Goal: Task Accomplishment & Management: Use online tool/utility

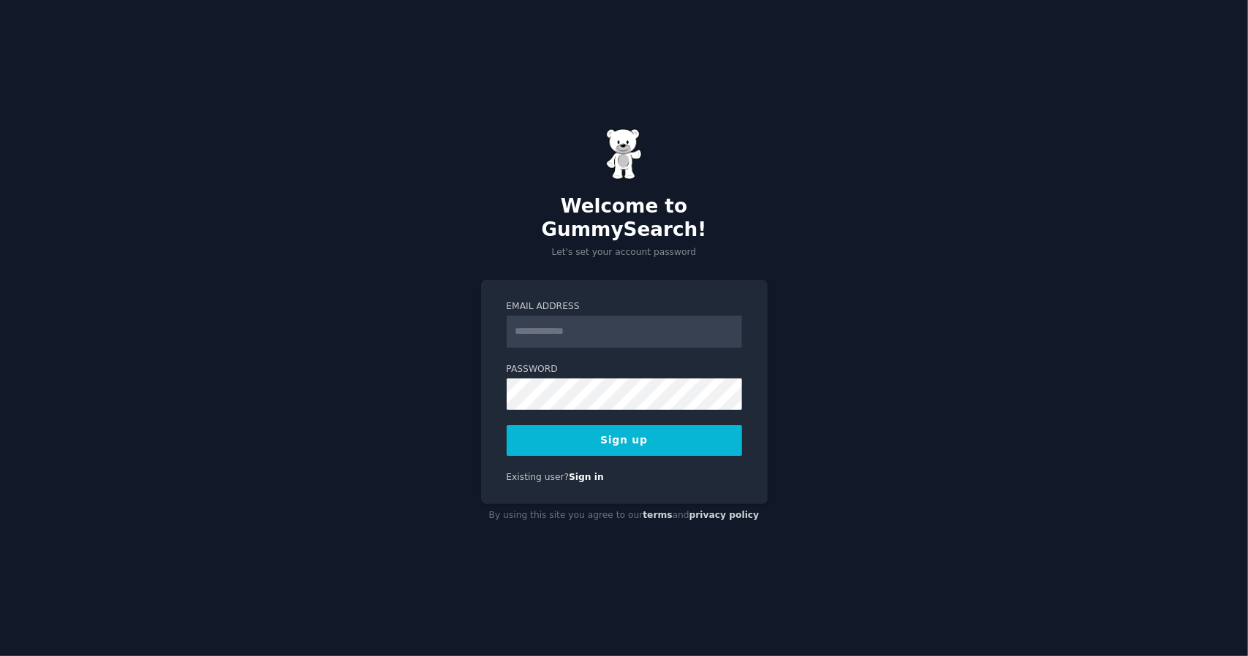
click at [553, 319] on input "Email Address" at bounding box center [624, 332] width 235 height 32
click at [624, 436] on button "Sign up" at bounding box center [624, 440] width 235 height 31
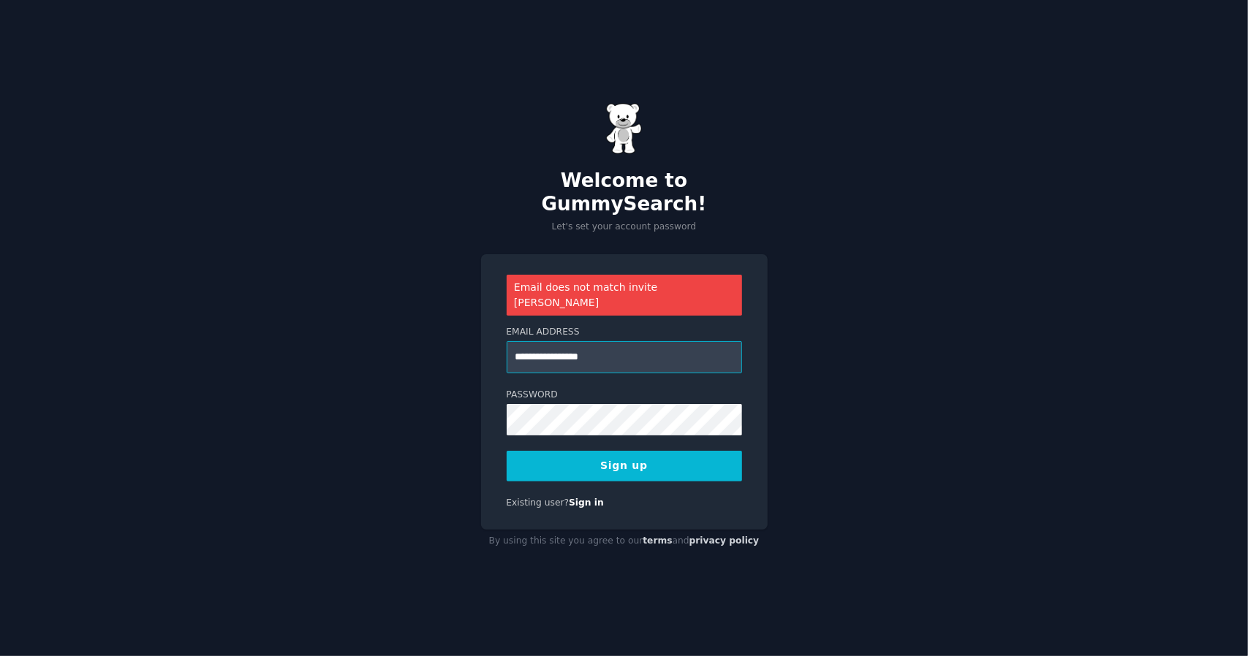
click at [555, 341] on input "**********" at bounding box center [624, 357] width 235 height 32
type input "**********"
click at [602, 464] on div "**********" at bounding box center [624, 392] width 287 height 276
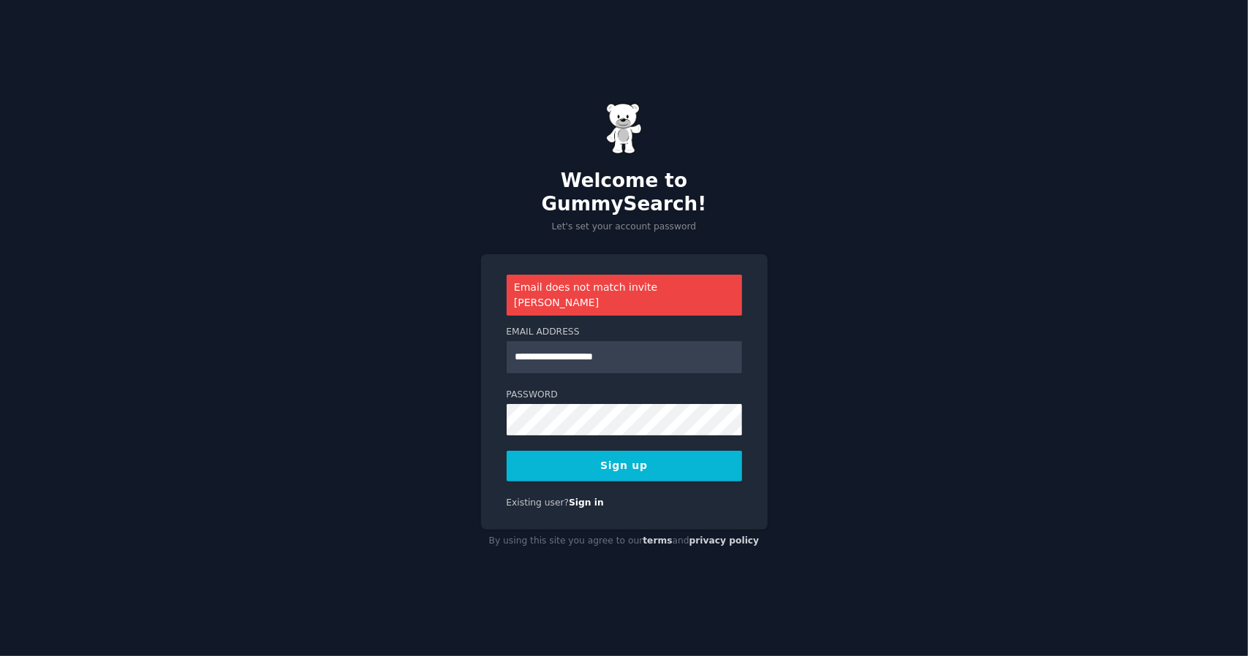
click at [606, 455] on button "Sign up" at bounding box center [624, 466] width 235 height 31
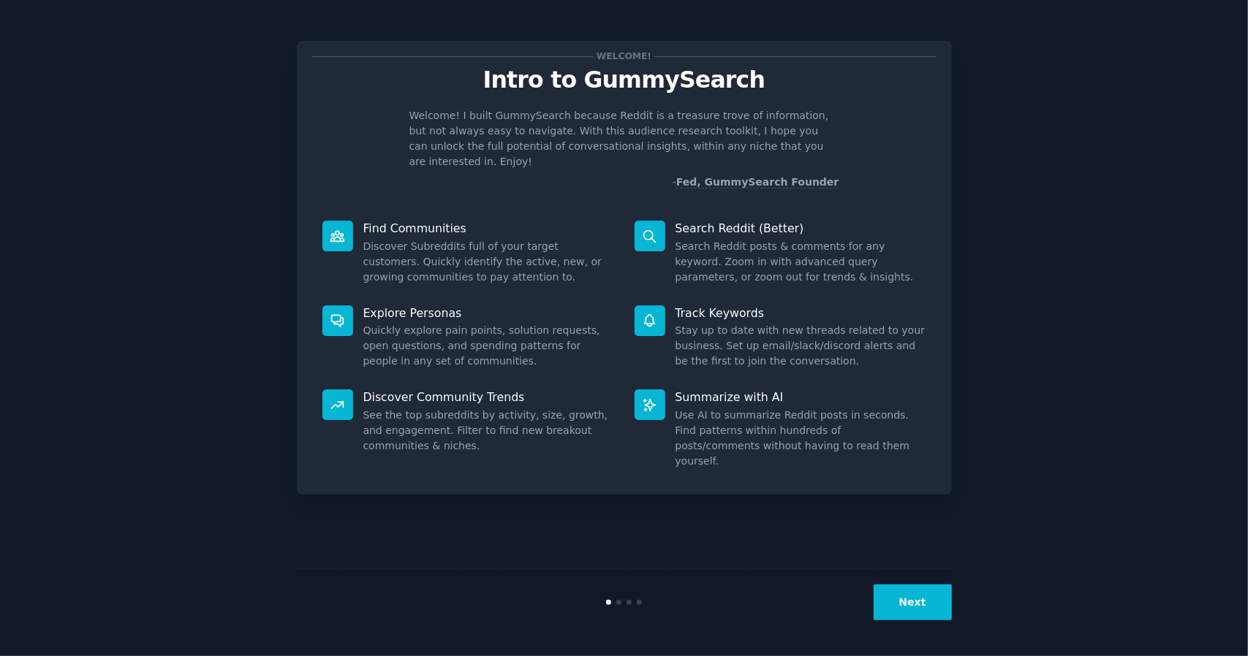
click at [911, 597] on button "Next" at bounding box center [913, 603] width 78 height 36
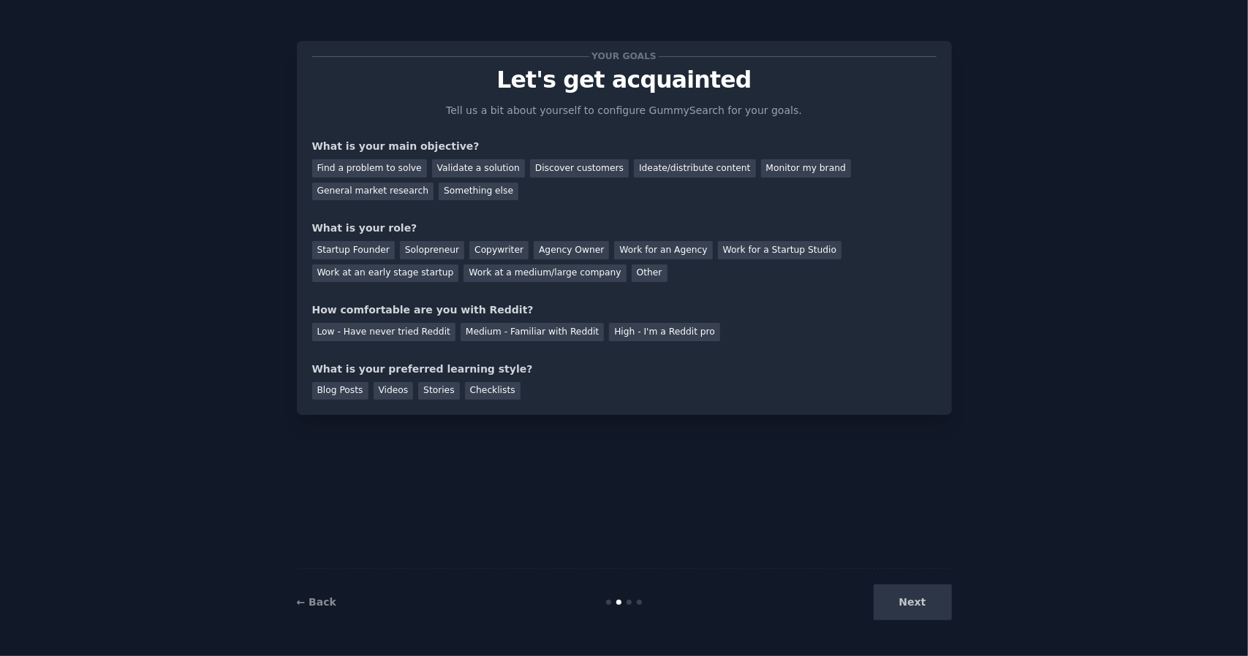
click at [911, 597] on div "Next" at bounding box center [842, 603] width 219 height 36
click at [903, 609] on div "Next" at bounding box center [842, 603] width 219 height 36
click at [914, 609] on div "Next" at bounding box center [842, 603] width 219 height 36
click at [914, 607] on div "Next" at bounding box center [842, 603] width 219 height 36
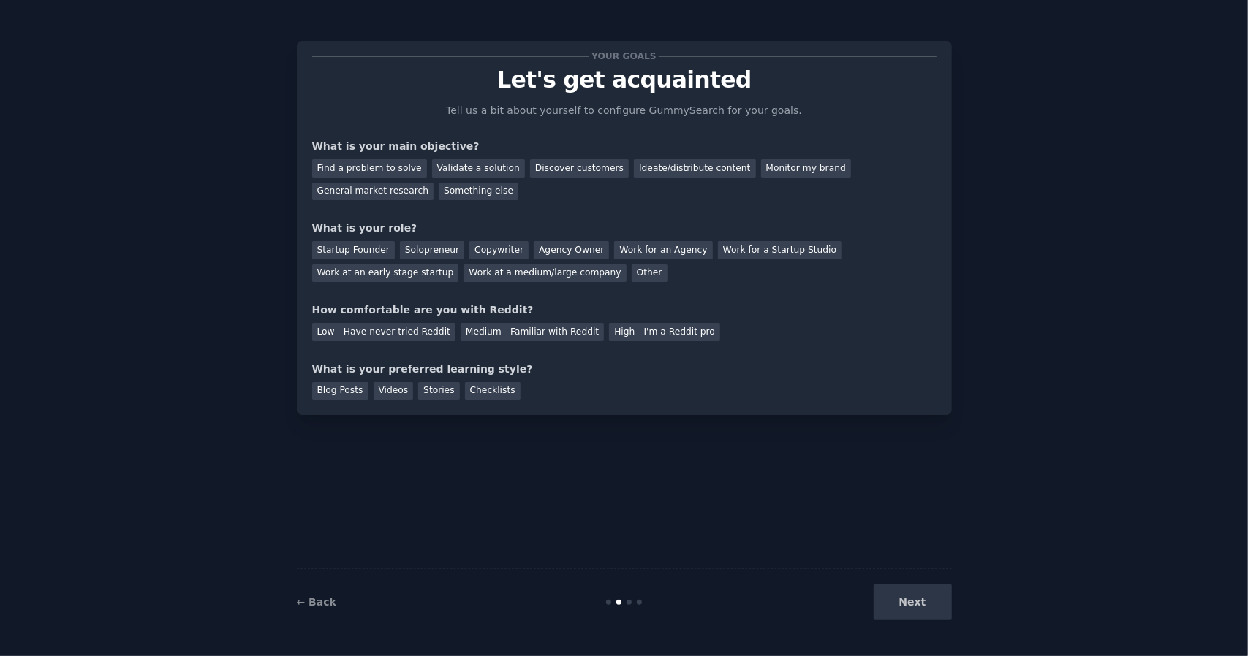
click at [819, 492] on div "Your goals Let's get acquainted Tell us a bit about yourself to configure Gummy…" at bounding box center [624, 328] width 655 height 616
click at [931, 613] on div "Next" at bounding box center [842, 603] width 219 height 36
click at [920, 602] on div "Next" at bounding box center [842, 603] width 219 height 36
click at [626, 605] on div at bounding box center [624, 602] width 219 height 5
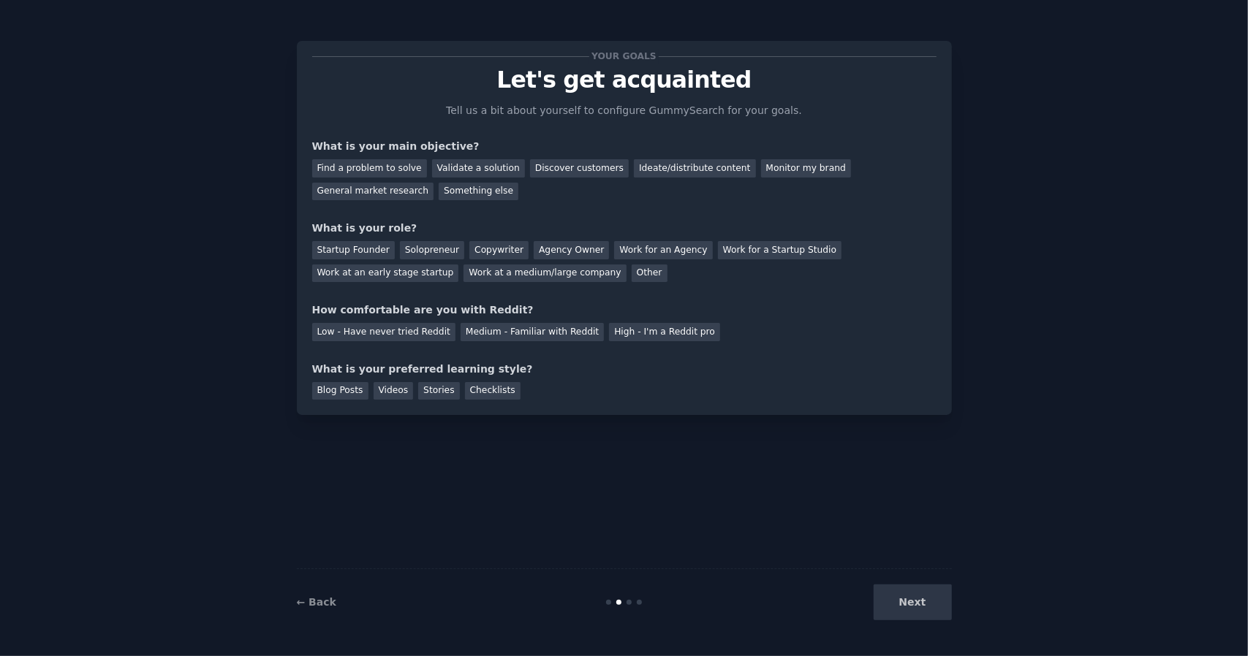
click at [654, 605] on div at bounding box center [624, 602] width 219 height 5
click at [648, 252] on div "Work for an Agency" at bounding box center [663, 250] width 98 height 18
click at [561, 171] on div "Discover customers" at bounding box center [579, 168] width 99 height 18
click at [428, 252] on div "Solopreneur" at bounding box center [432, 250] width 64 height 18
click at [361, 333] on div "Low - Have never tried Reddit" at bounding box center [383, 332] width 143 height 18
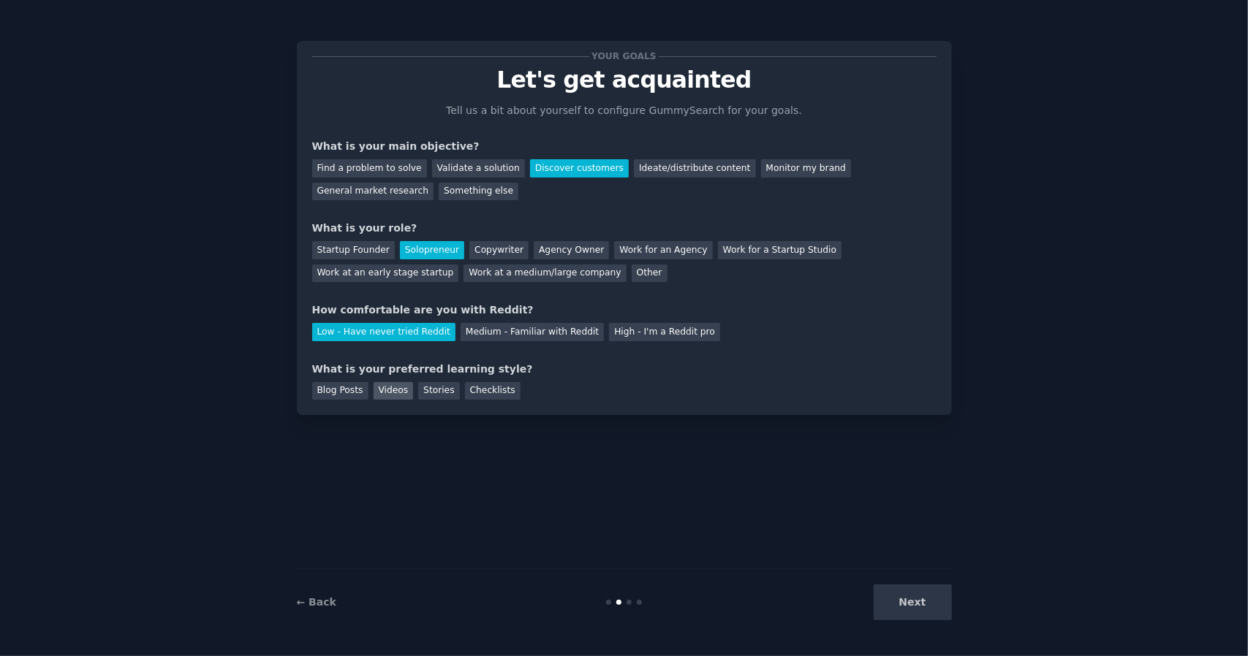
click at [382, 391] on div "Videos" at bounding box center [394, 391] width 40 height 18
click at [358, 170] on div "Find a problem to solve" at bounding box center [369, 168] width 115 height 18
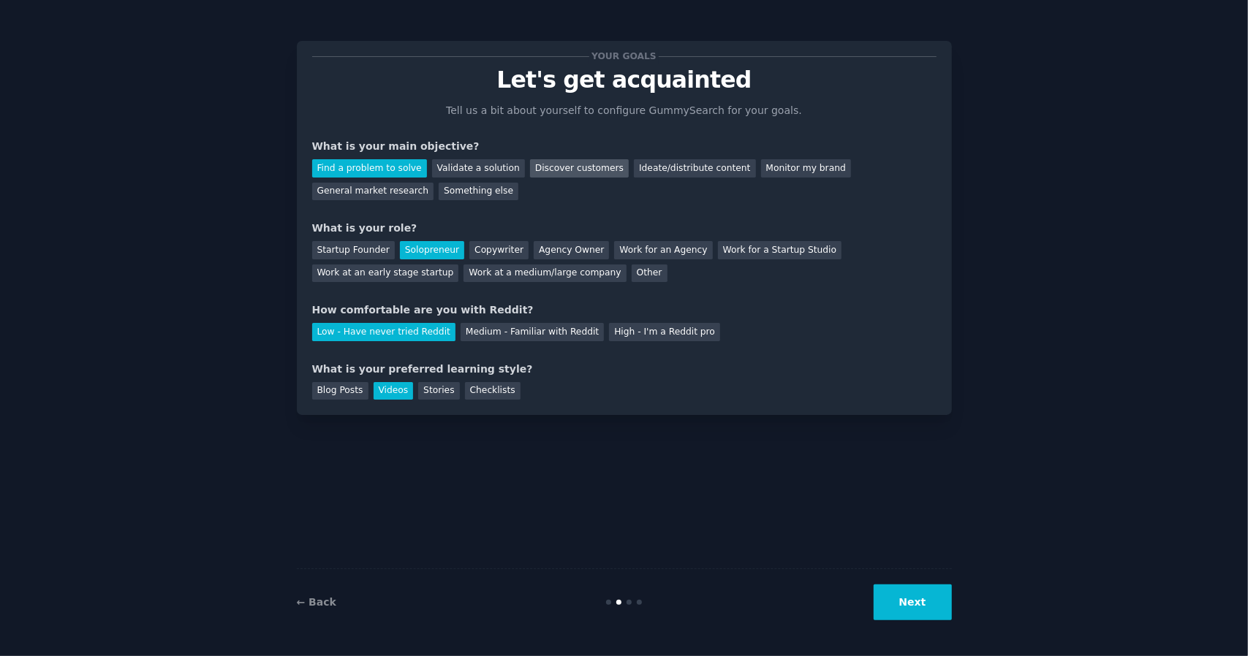
click at [550, 167] on div "Discover customers" at bounding box center [579, 168] width 99 height 18
click at [914, 602] on button "Next" at bounding box center [913, 603] width 78 height 36
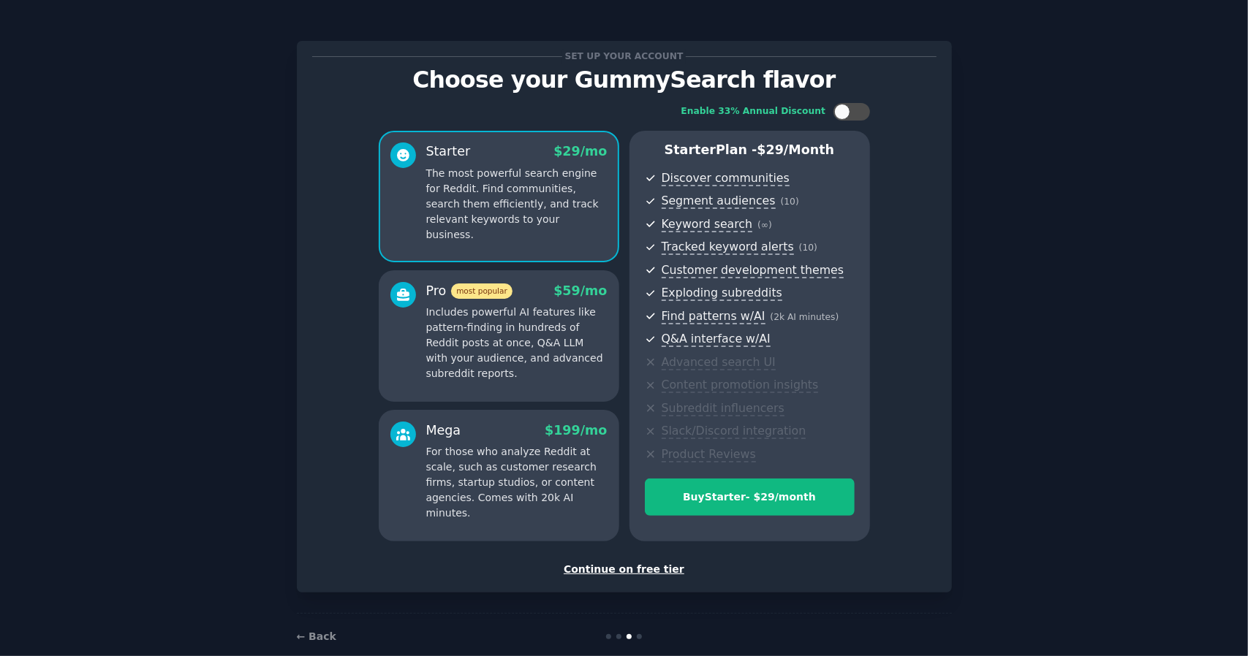
click at [646, 572] on div "Continue on free tier" at bounding box center [624, 569] width 624 height 15
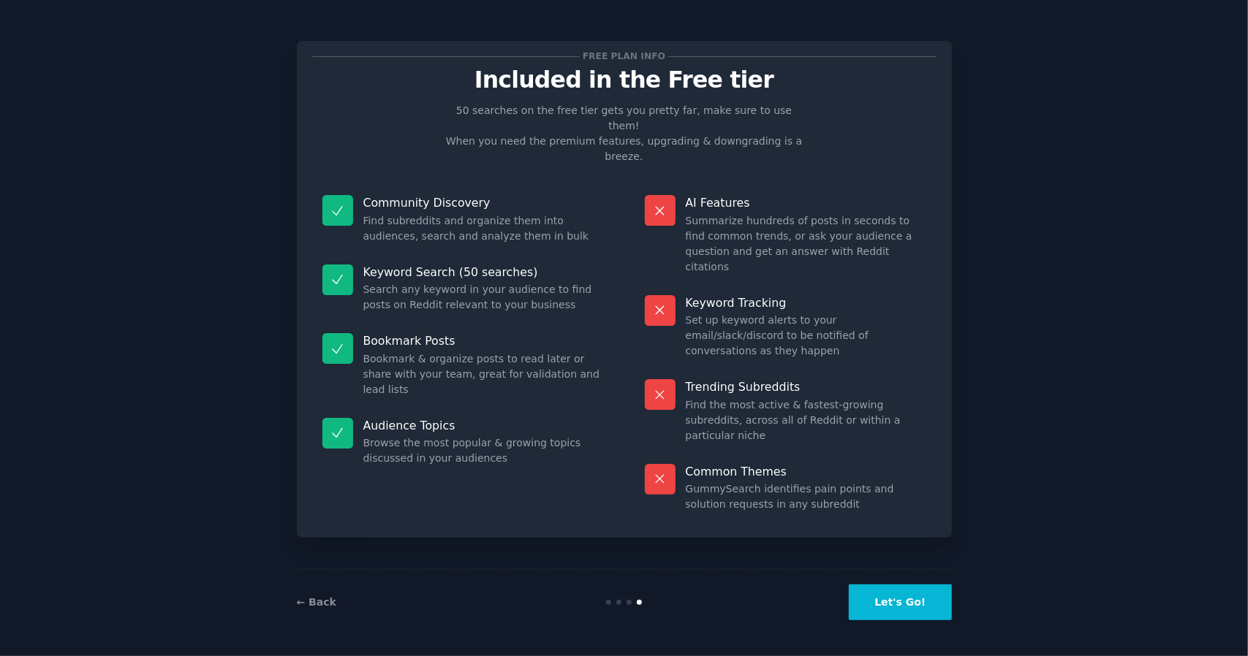
click at [891, 608] on button "Let's Go!" at bounding box center [900, 603] width 102 height 36
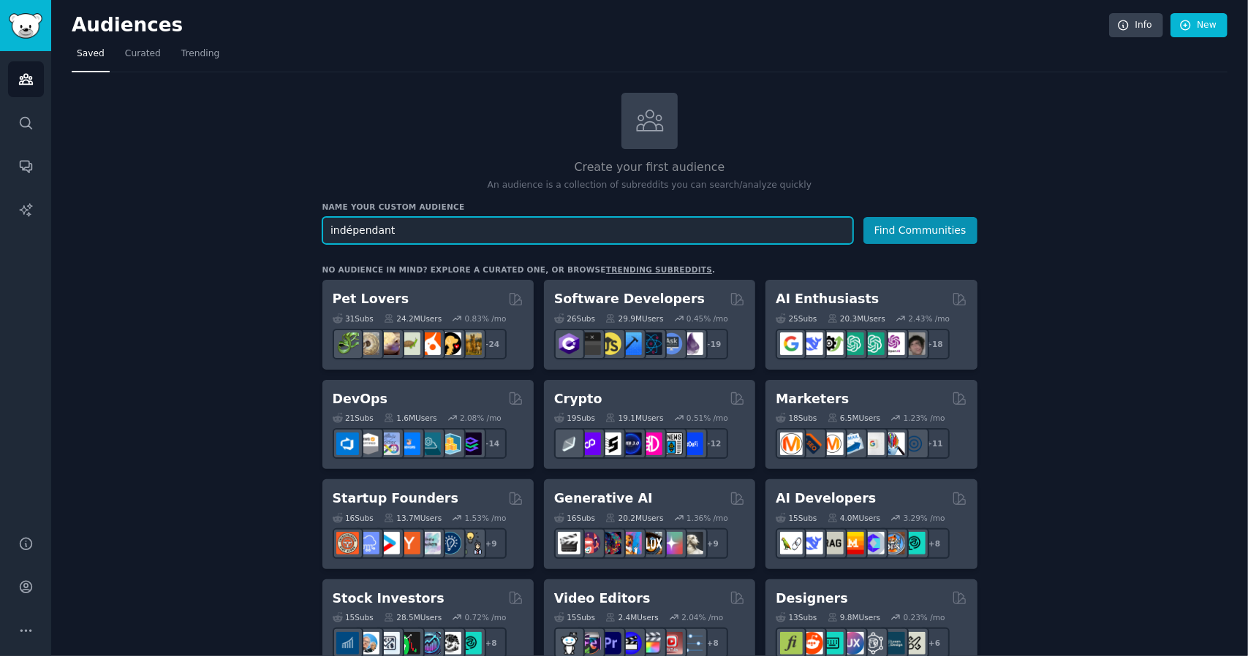
type input "indépendant"
click at [863, 217] on button "Find Communities" at bounding box center [920, 230] width 114 height 27
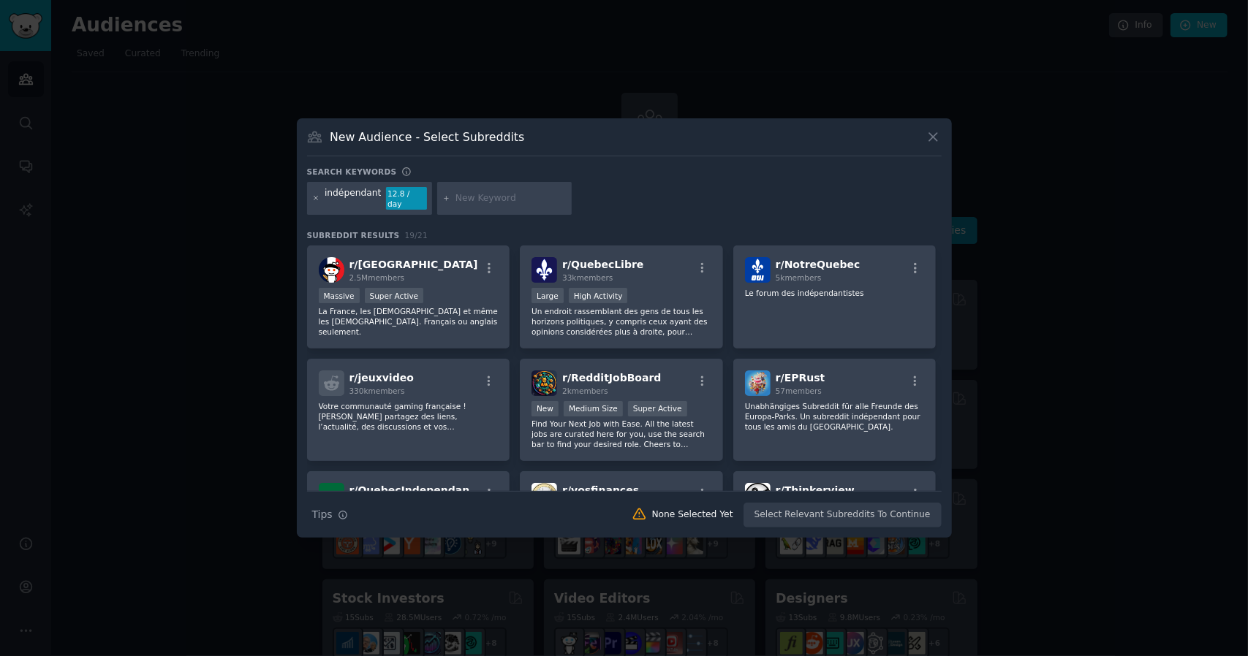
click at [317, 197] on icon at bounding box center [316, 199] width 4 height 4
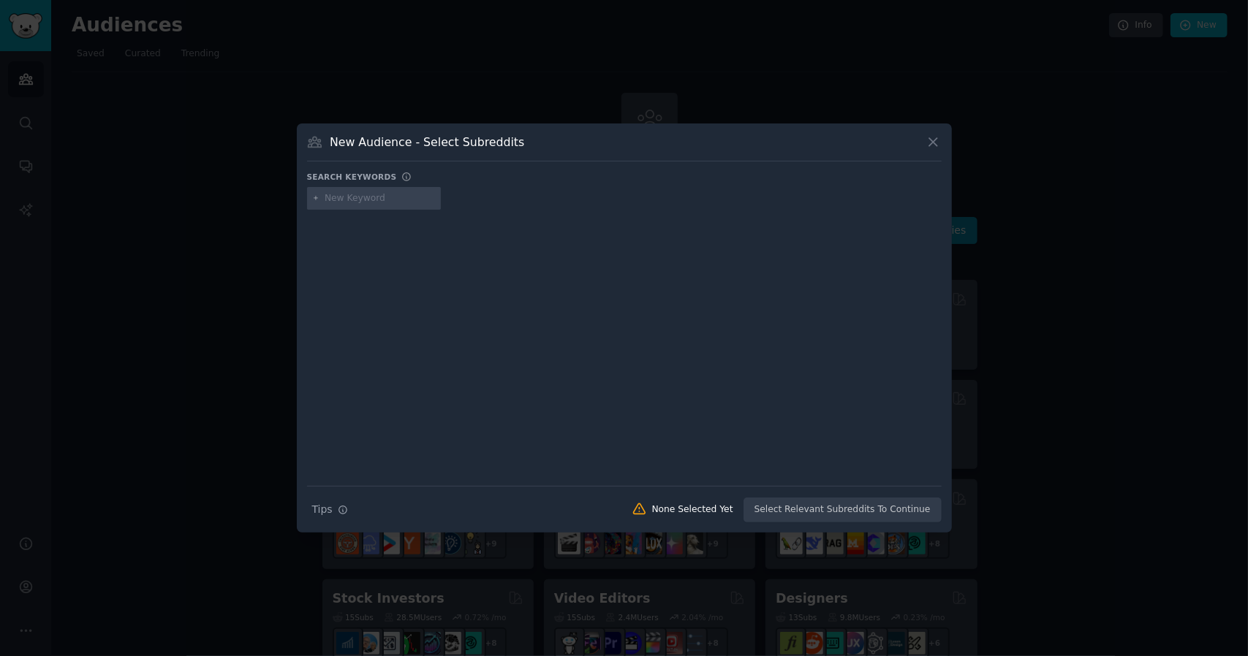
click at [358, 197] on input "text" at bounding box center [380, 198] width 111 height 13
type input "entrepreneur"
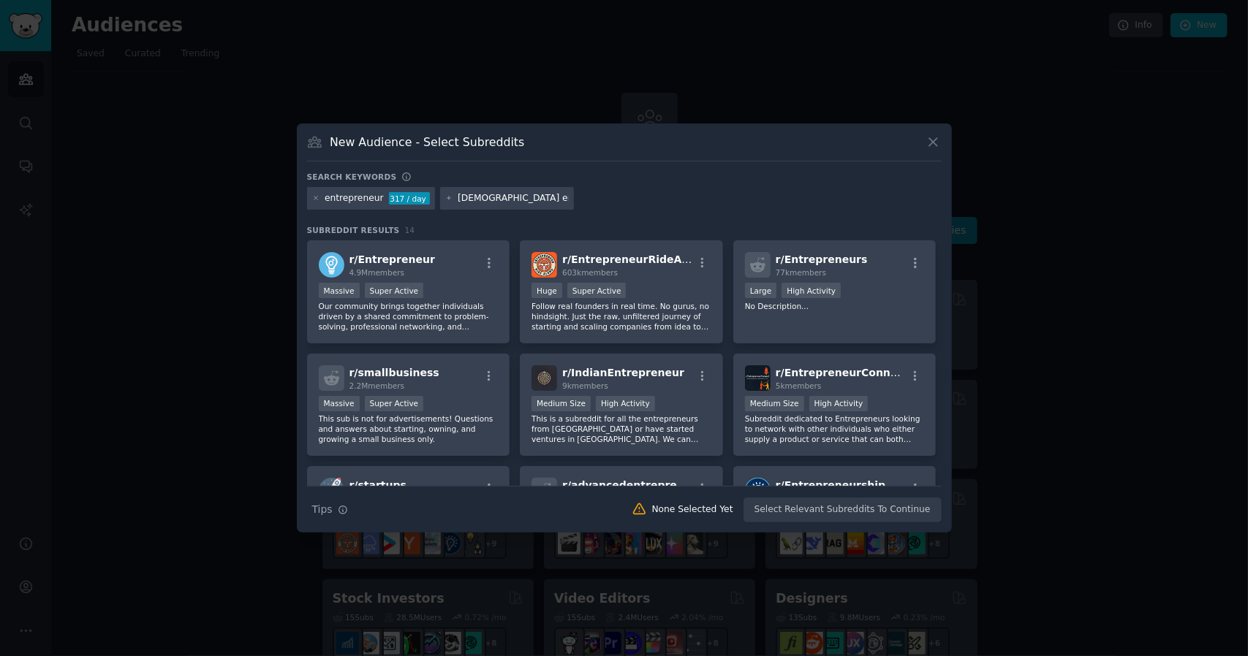
type input "[DEMOGRAPHIC_DATA] entrepreneurs"
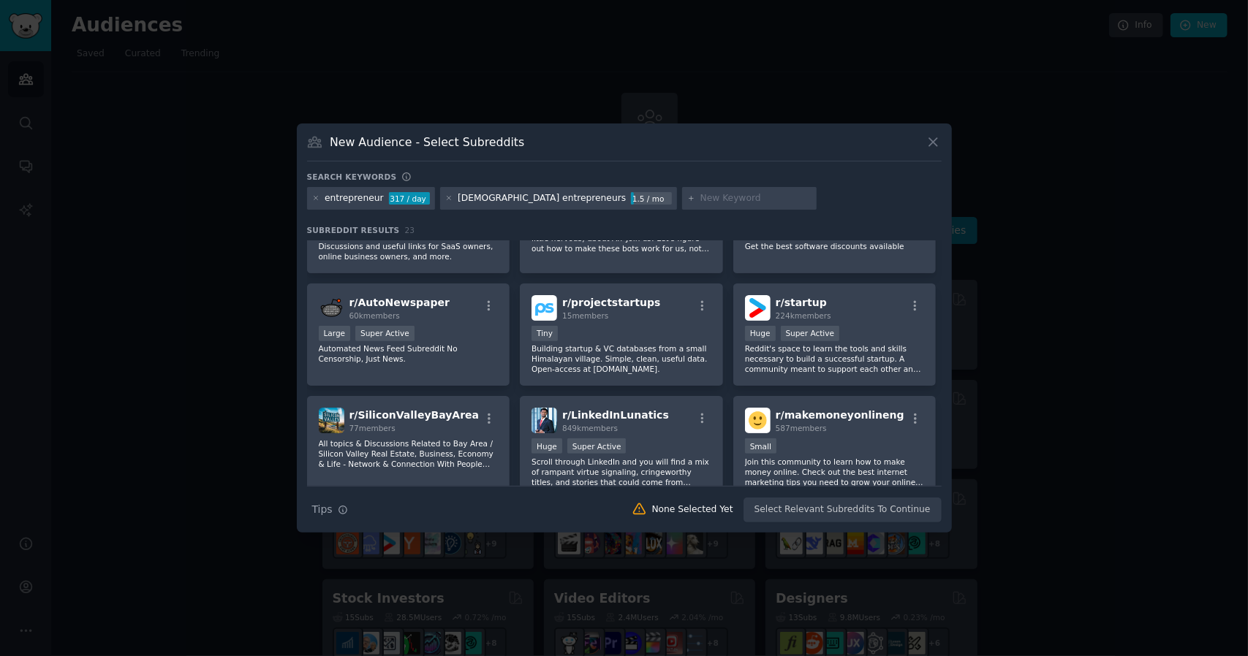
scroll to position [689, 0]
